Goal: Task Accomplishment & Management: Use online tool/utility

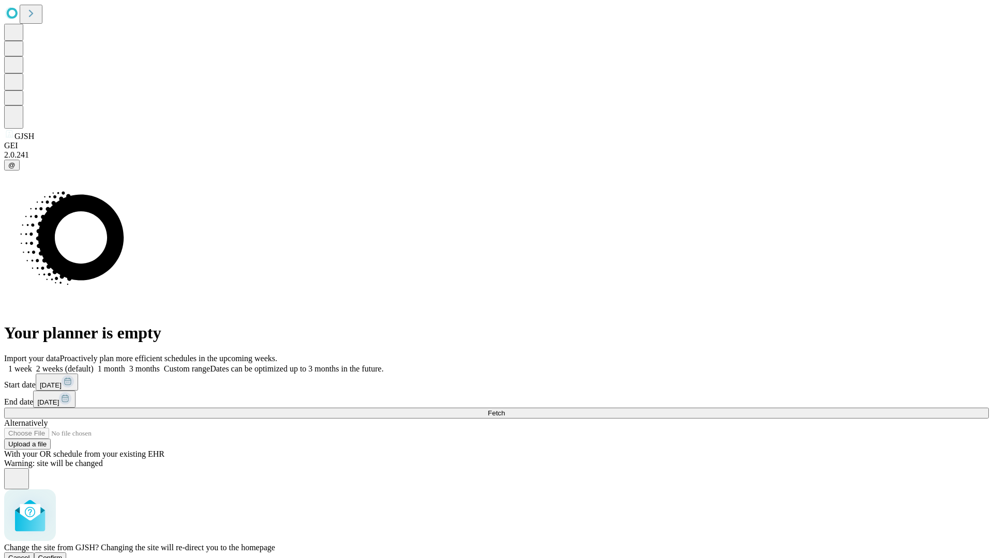
click at [63, 554] on span "Confirm" at bounding box center [50, 558] width 24 height 8
click at [94, 365] on label "2 weeks (default)" at bounding box center [63, 369] width 62 height 9
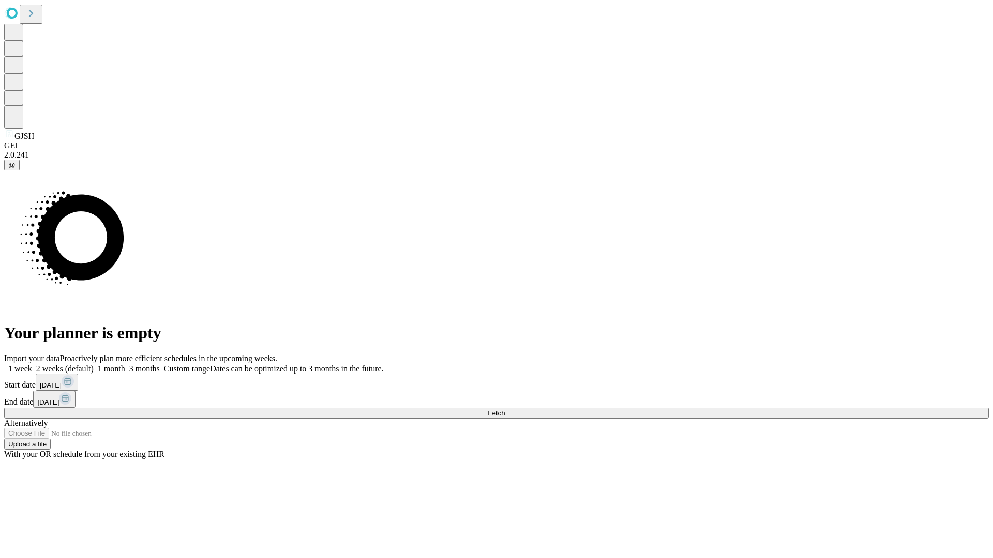
click at [505, 409] on span "Fetch" at bounding box center [496, 413] width 17 height 8
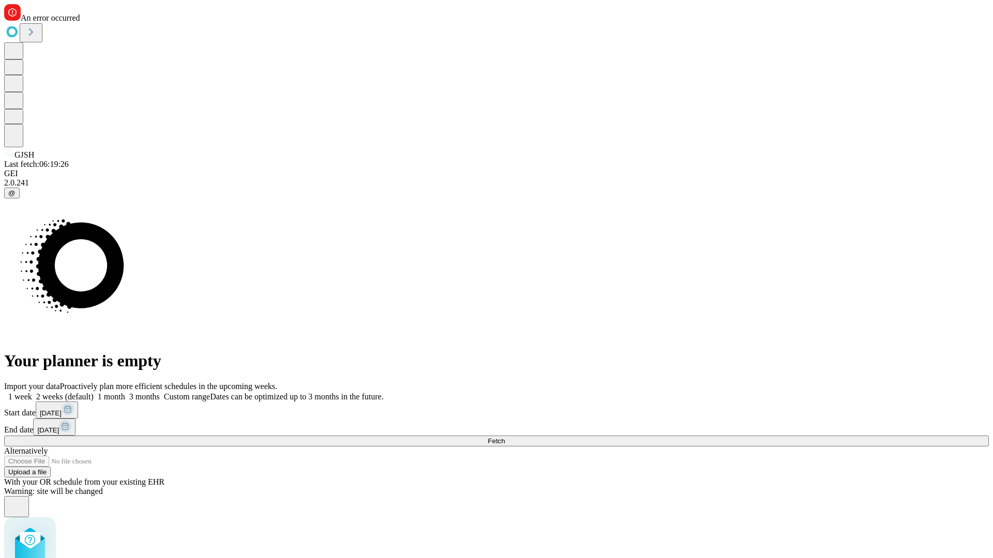
click at [94, 392] on label "2 weeks (default)" at bounding box center [63, 396] width 62 height 9
click at [505, 437] on span "Fetch" at bounding box center [496, 441] width 17 height 8
click at [94, 392] on label "2 weeks (default)" at bounding box center [63, 396] width 62 height 9
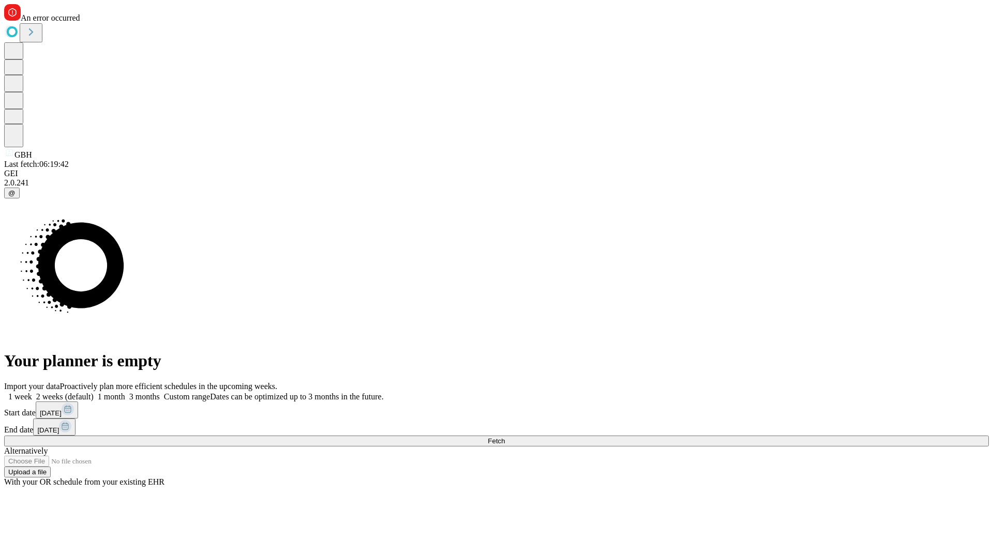
click at [505, 437] on span "Fetch" at bounding box center [496, 441] width 17 height 8
click at [94, 392] on label "2 weeks (default)" at bounding box center [63, 396] width 62 height 9
click at [505, 437] on span "Fetch" at bounding box center [496, 441] width 17 height 8
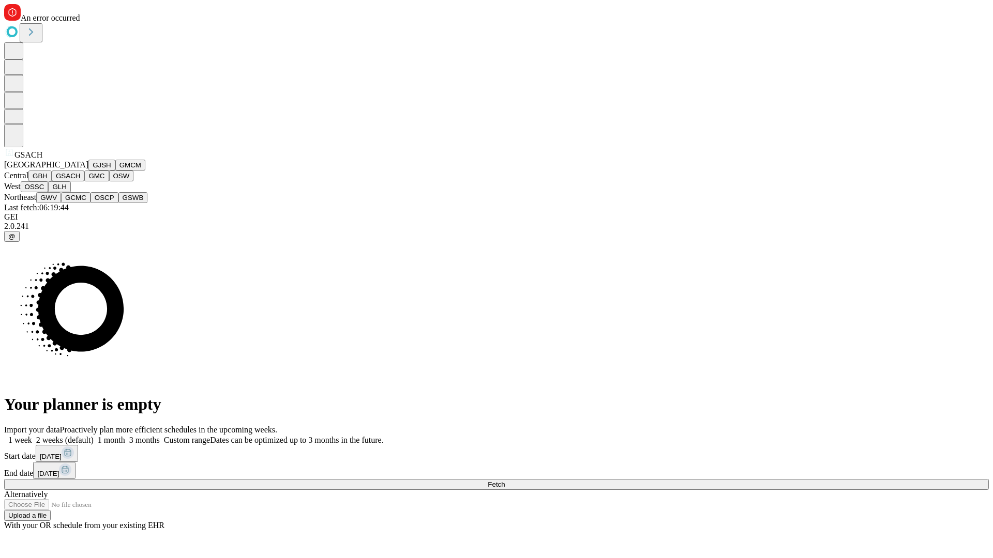
click at [84, 181] on button "GMC" at bounding box center [96, 176] width 24 height 11
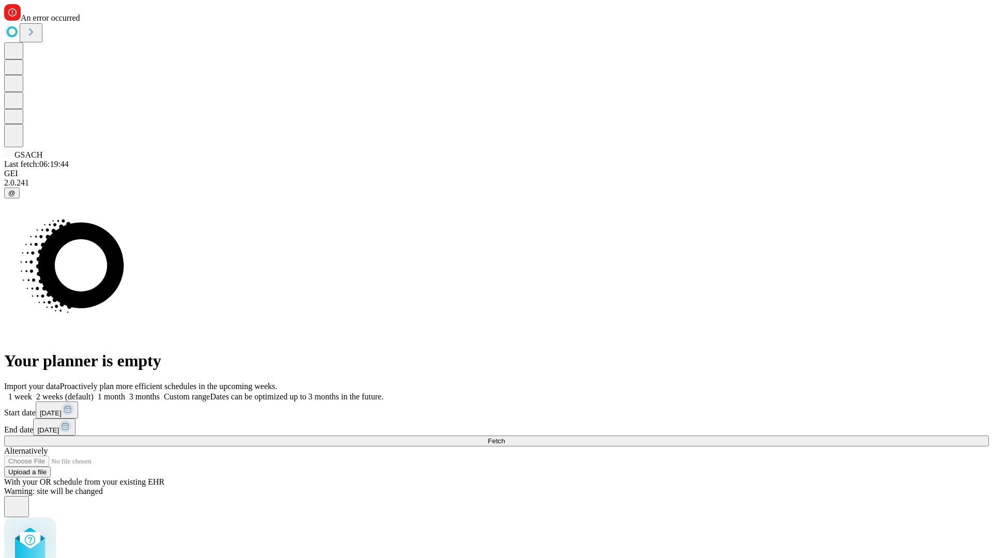
click at [94, 392] on label "2 weeks (default)" at bounding box center [63, 396] width 62 height 9
click at [505, 437] on span "Fetch" at bounding box center [496, 441] width 17 height 8
click at [94, 392] on label "2 weeks (default)" at bounding box center [63, 396] width 62 height 9
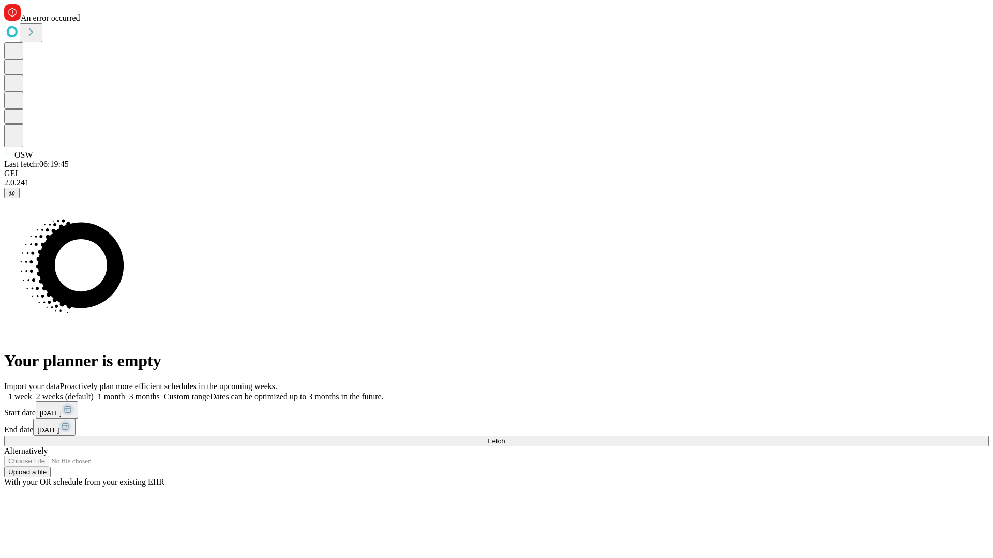
click at [505, 437] on span "Fetch" at bounding box center [496, 441] width 17 height 8
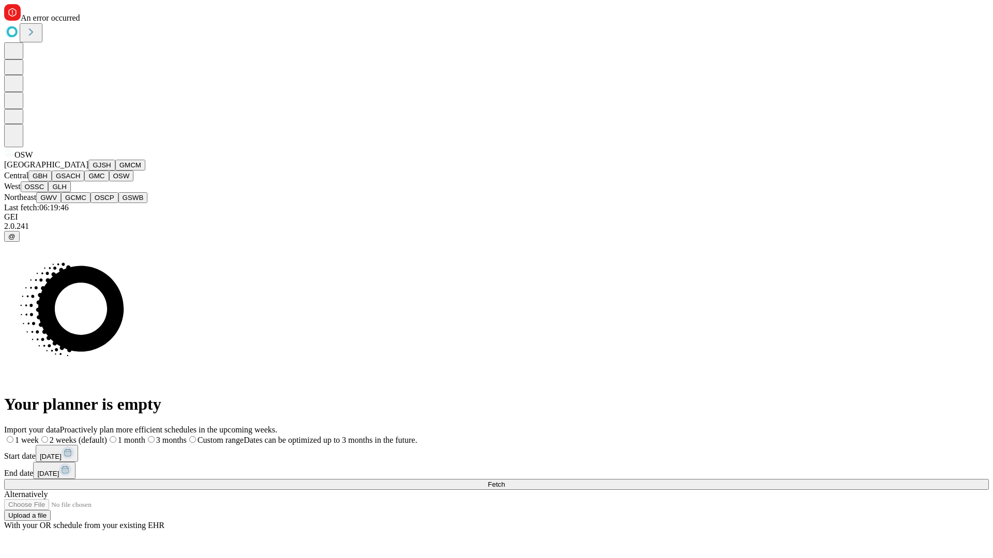
click at [49, 192] on button "OSSC" at bounding box center [35, 186] width 28 height 11
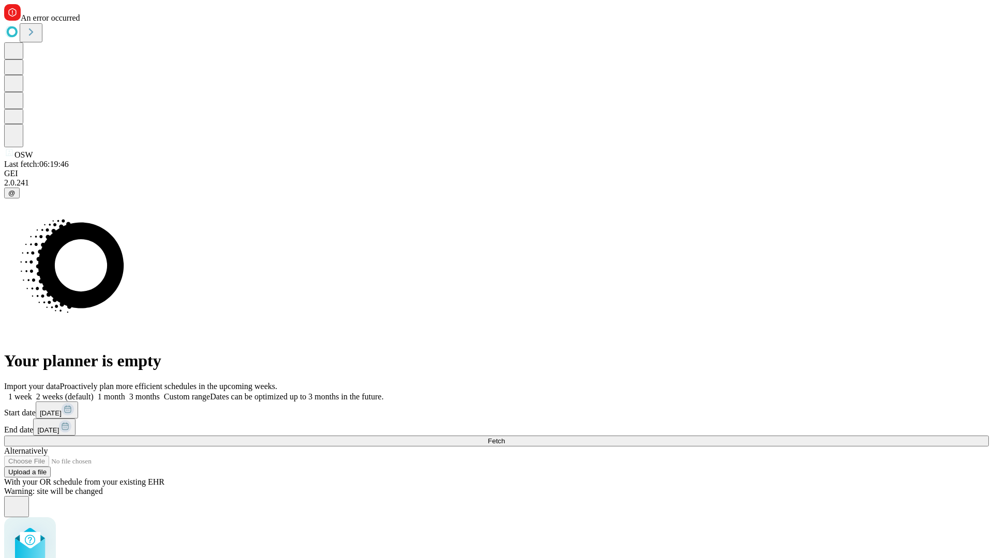
click at [94, 392] on label "2 weeks (default)" at bounding box center [63, 396] width 62 height 9
click at [505, 437] on span "Fetch" at bounding box center [496, 441] width 17 height 8
click at [94, 392] on label "2 weeks (default)" at bounding box center [63, 396] width 62 height 9
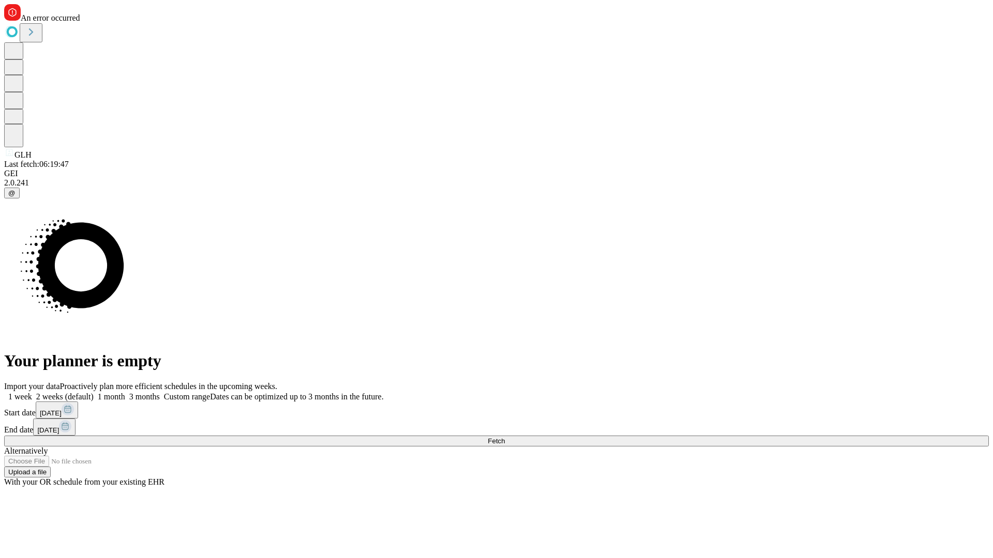
click at [505, 437] on span "Fetch" at bounding box center [496, 441] width 17 height 8
click at [94, 392] on label "2 weeks (default)" at bounding box center [63, 396] width 62 height 9
click at [505, 437] on span "Fetch" at bounding box center [496, 441] width 17 height 8
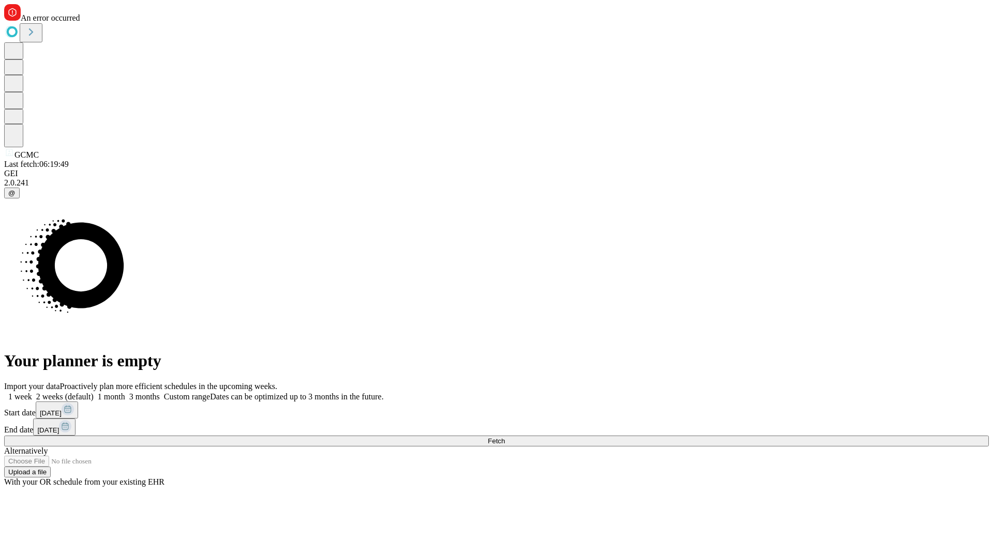
click at [94, 392] on label "2 weeks (default)" at bounding box center [63, 396] width 62 height 9
click at [505, 437] on span "Fetch" at bounding box center [496, 441] width 17 height 8
click at [94, 392] on label "2 weeks (default)" at bounding box center [63, 396] width 62 height 9
click at [505, 437] on span "Fetch" at bounding box center [496, 441] width 17 height 8
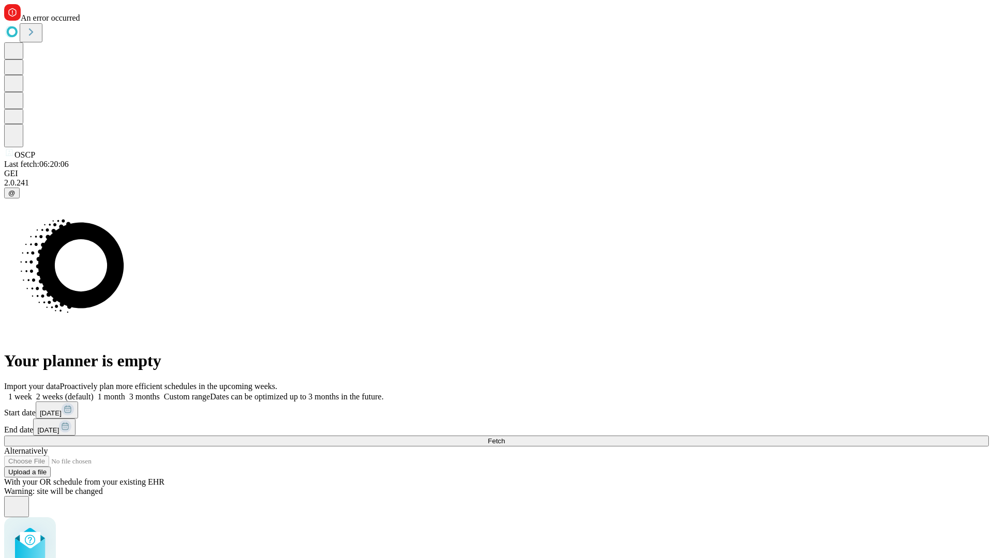
click at [94, 392] on label "2 weeks (default)" at bounding box center [63, 396] width 62 height 9
click at [505, 437] on span "Fetch" at bounding box center [496, 441] width 17 height 8
